Goal: Find specific page/section: Find specific page/section

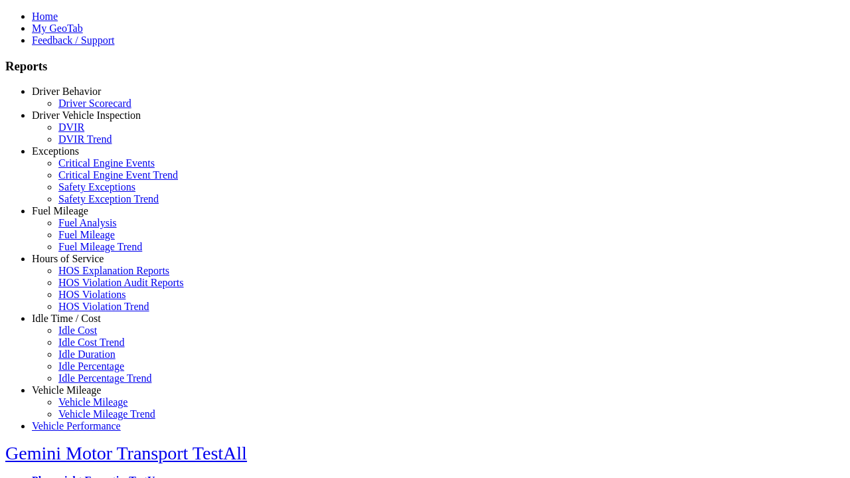
click at [76, 264] on link "Hours of Service" at bounding box center [68, 258] width 72 height 11
click at [86, 276] on link "HOS Explanation Reports" at bounding box center [113, 270] width 111 height 11
